Goal: Task Accomplishment & Management: Use online tool/utility

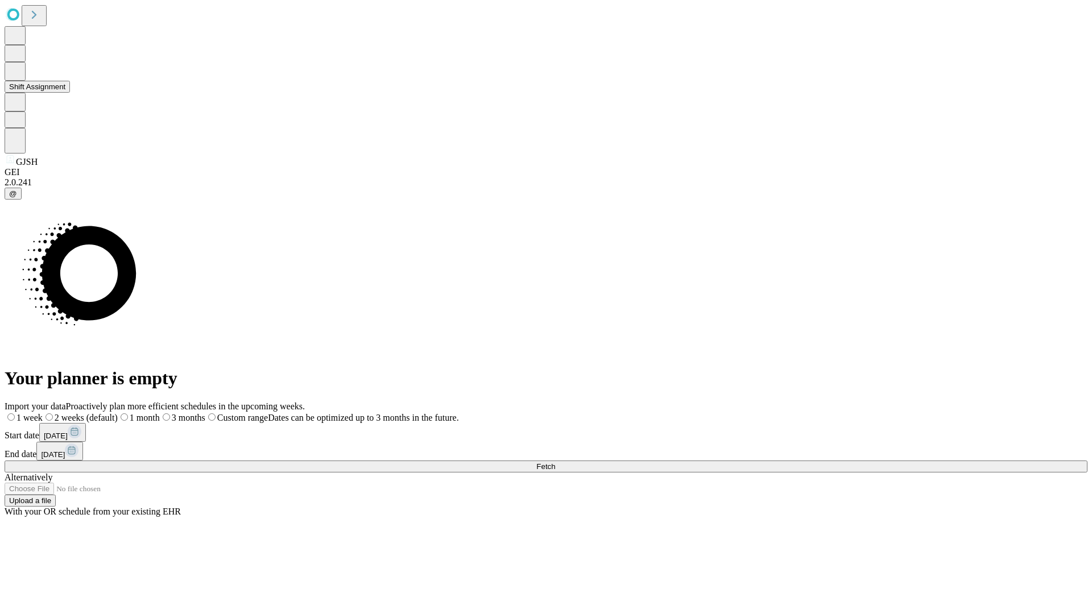
click at [70, 93] on button "Shift Assignment" at bounding box center [37, 87] width 65 height 12
